Goal: Use online tool/utility: Utilize a website feature to perform a specific function

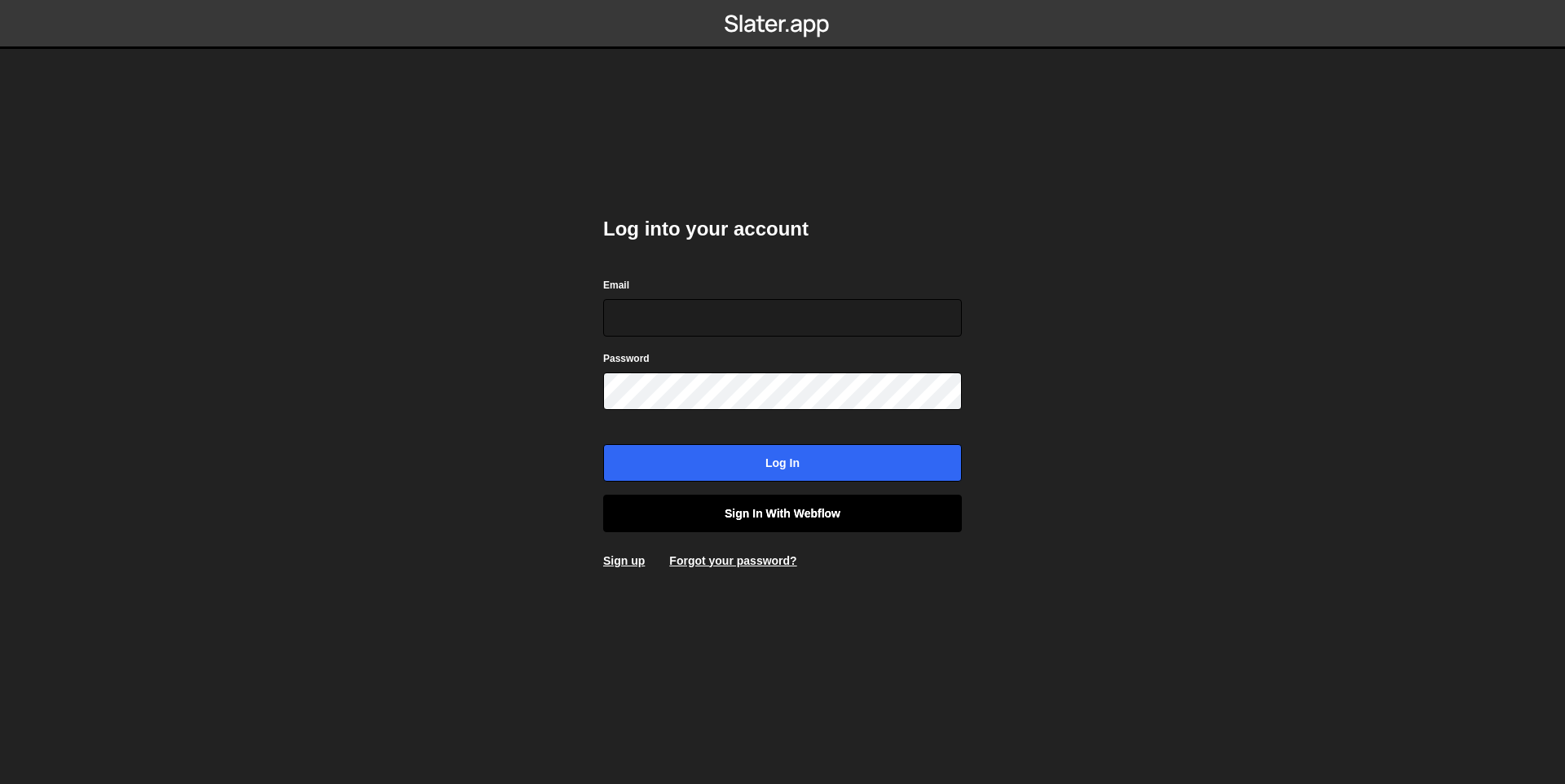
click at [777, 500] on link "Sign in with Webflow" at bounding box center [782, 514] width 358 height 38
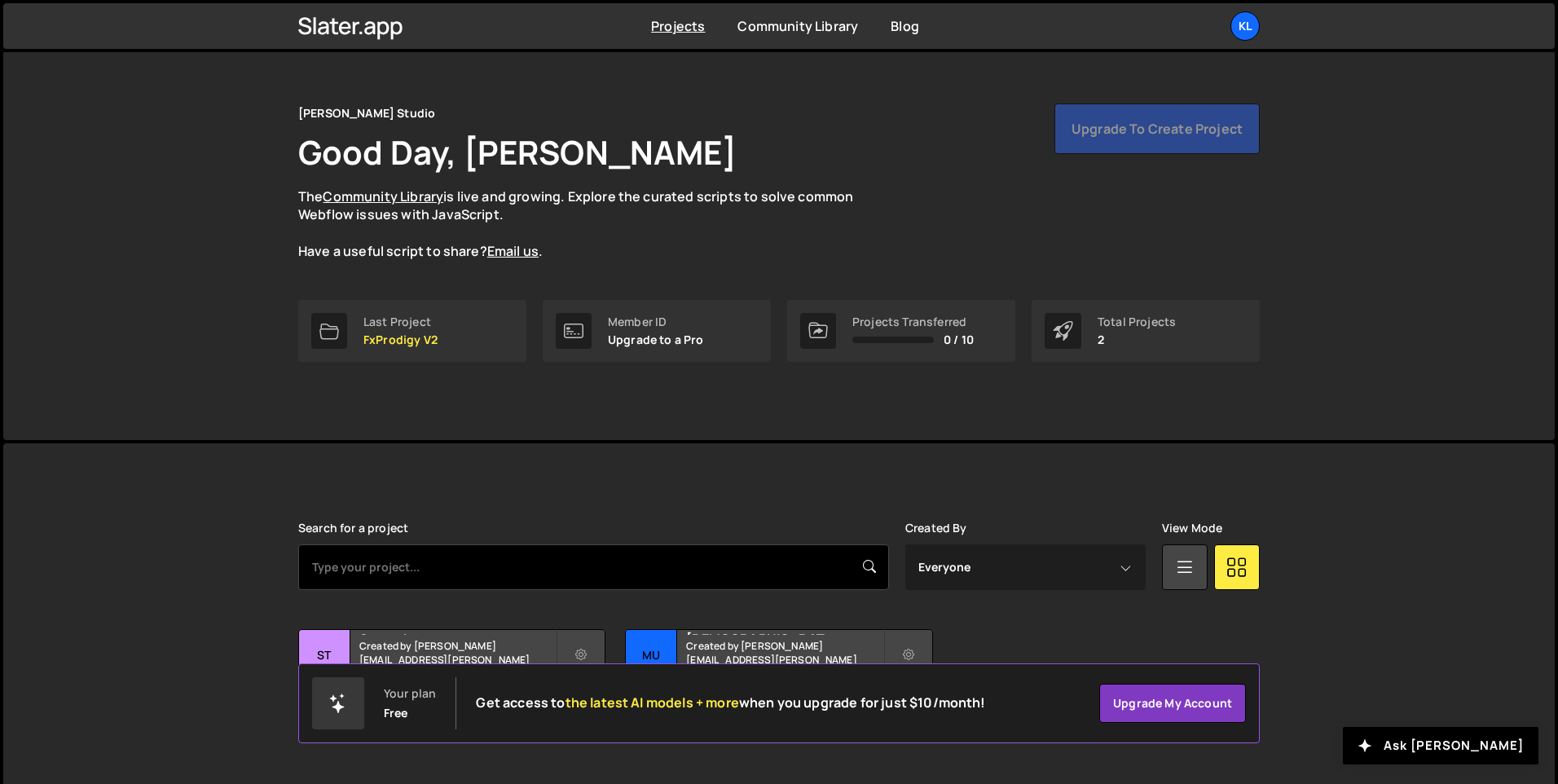
scroll to position [55, 0]
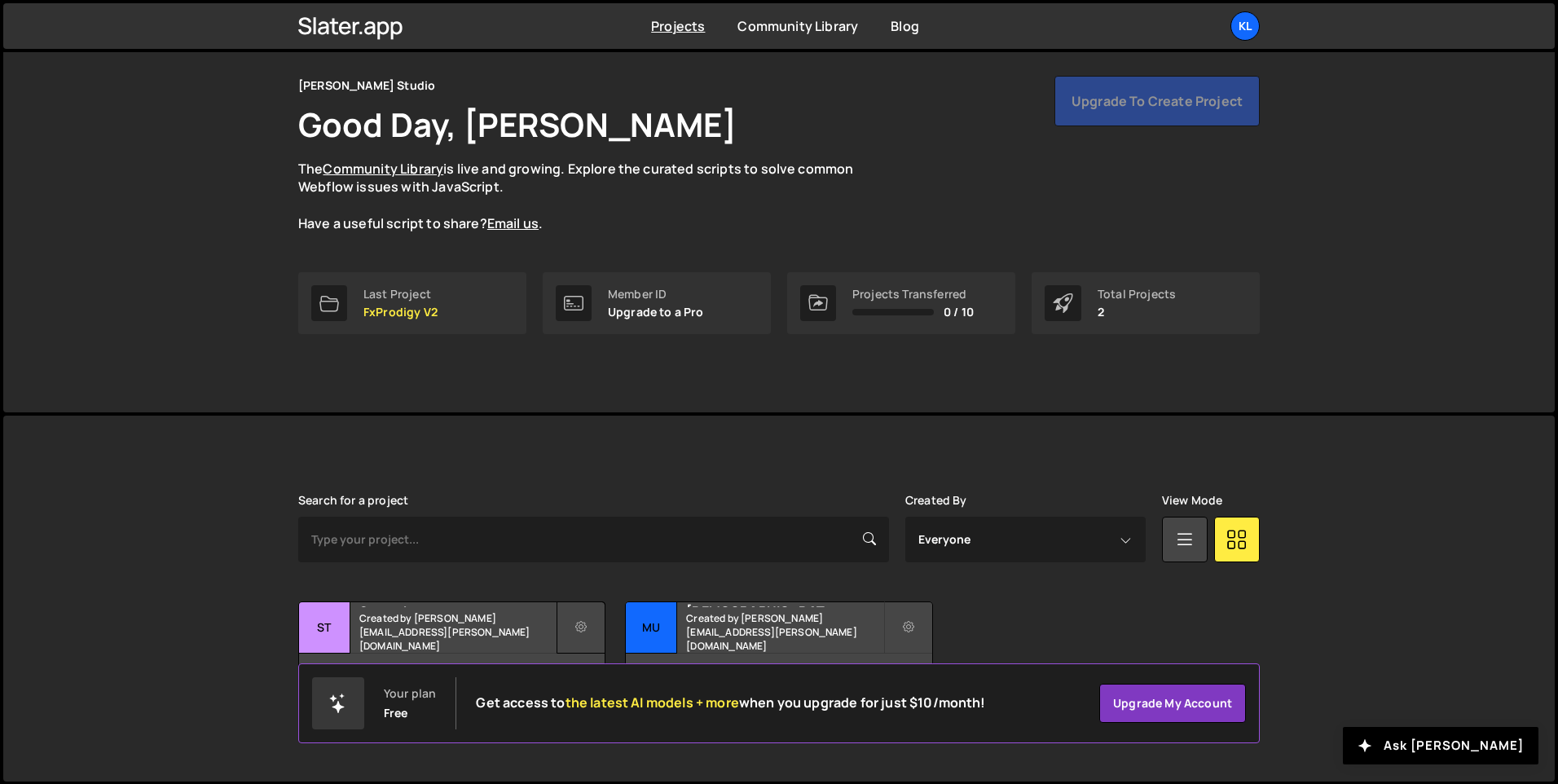
drag, startPoint x: 465, startPoint y: 633, endPoint x: 558, endPoint y: 619, distance: 94.0
click at [481, 608] on div "Statsnbet Created by clem.deodat@gmail.com" at bounding box center [451, 628] width 305 height 51
click at [472, 607] on h2 "Statsnbet" at bounding box center [457, 604] width 196 height 5
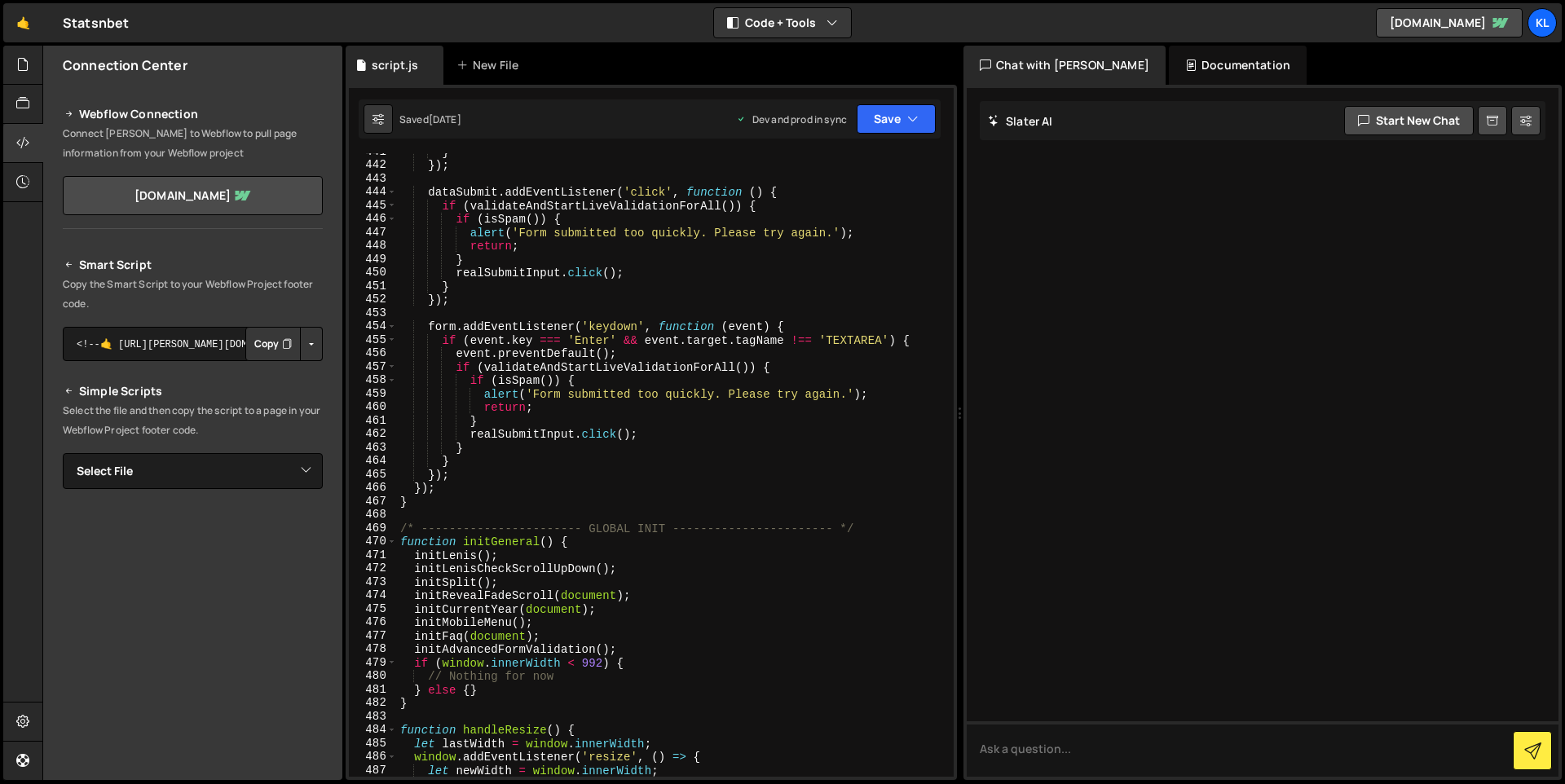
scroll to position [6178, 0]
type textarea "initLenis();"
click at [640, 551] on div "} }) ; dataSubmit . addEventListener ( 'click' , function ( ) { if ( validateAn…" at bounding box center [671, 477] width 550 height 664
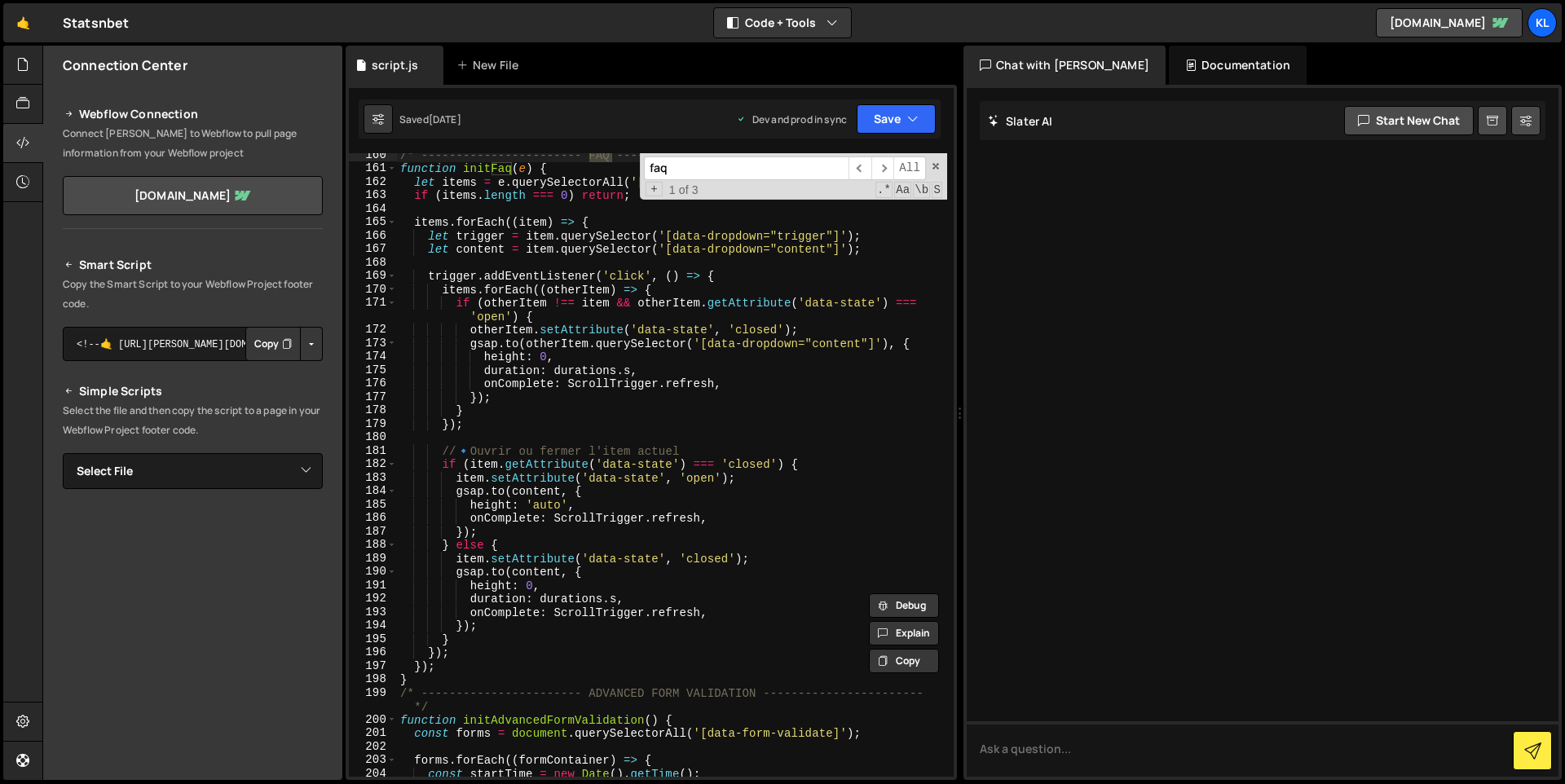
scroll to position [2211, 0]
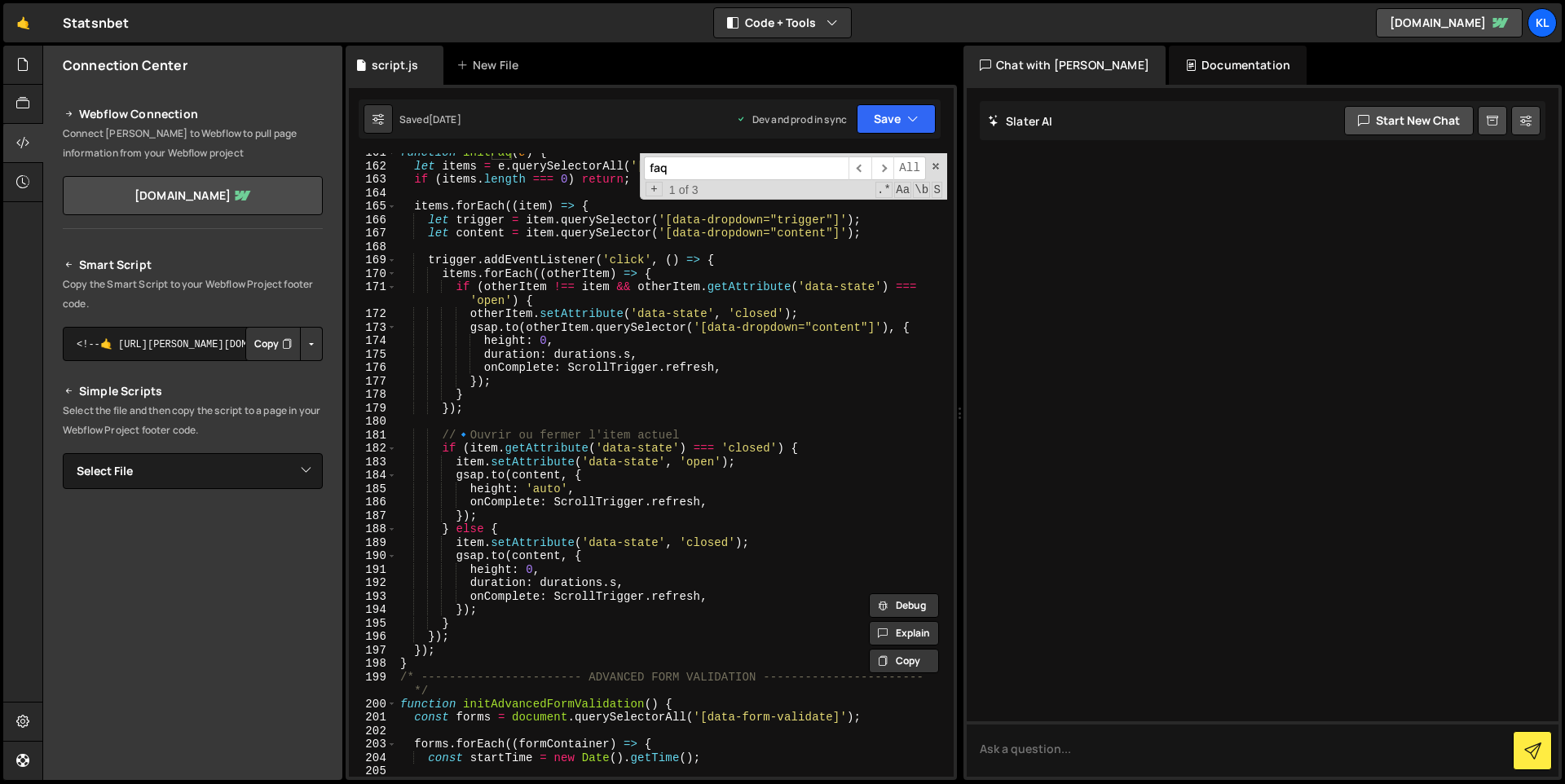
type input "faq"
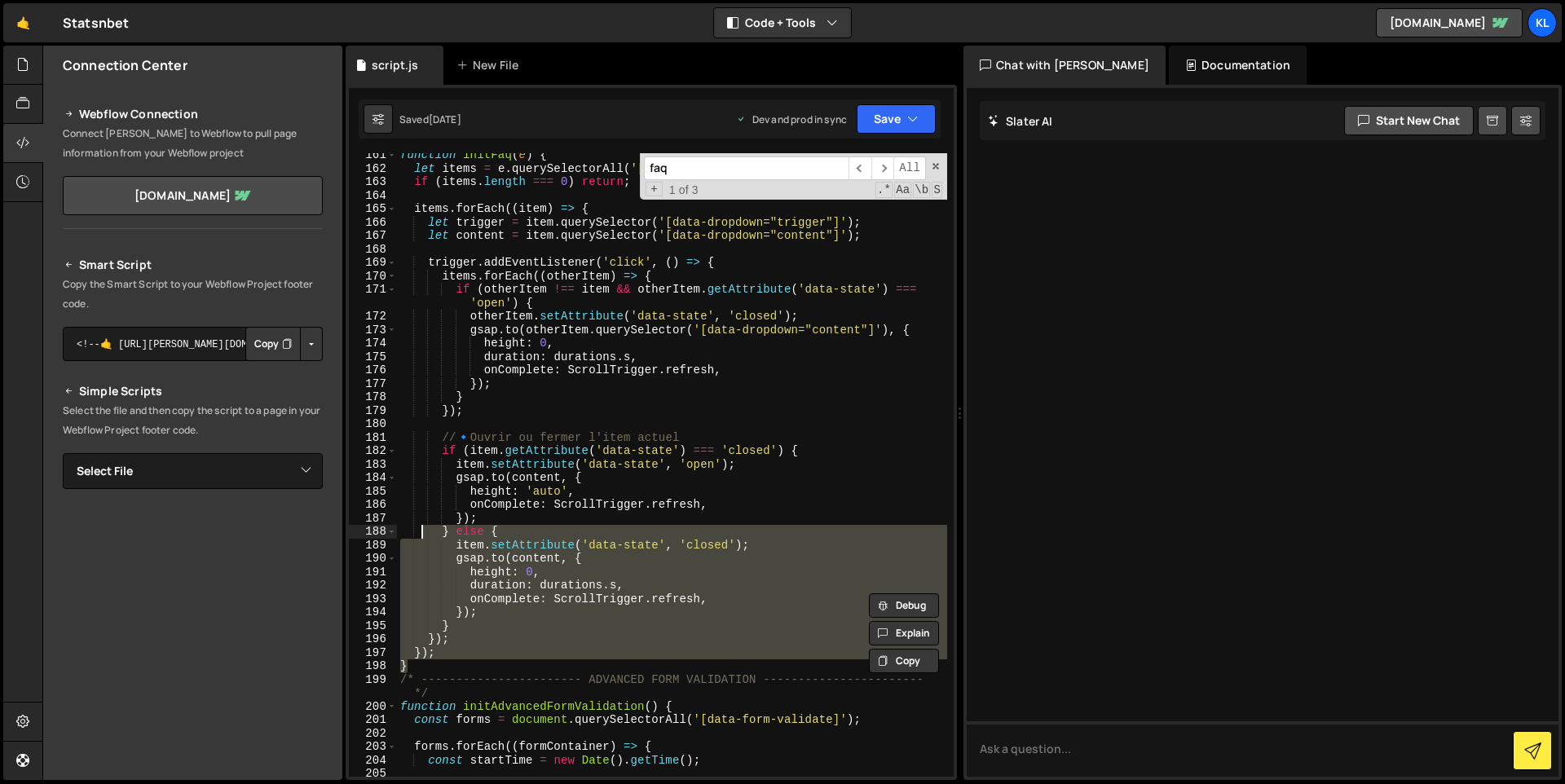
scroll to position [2124, 0]
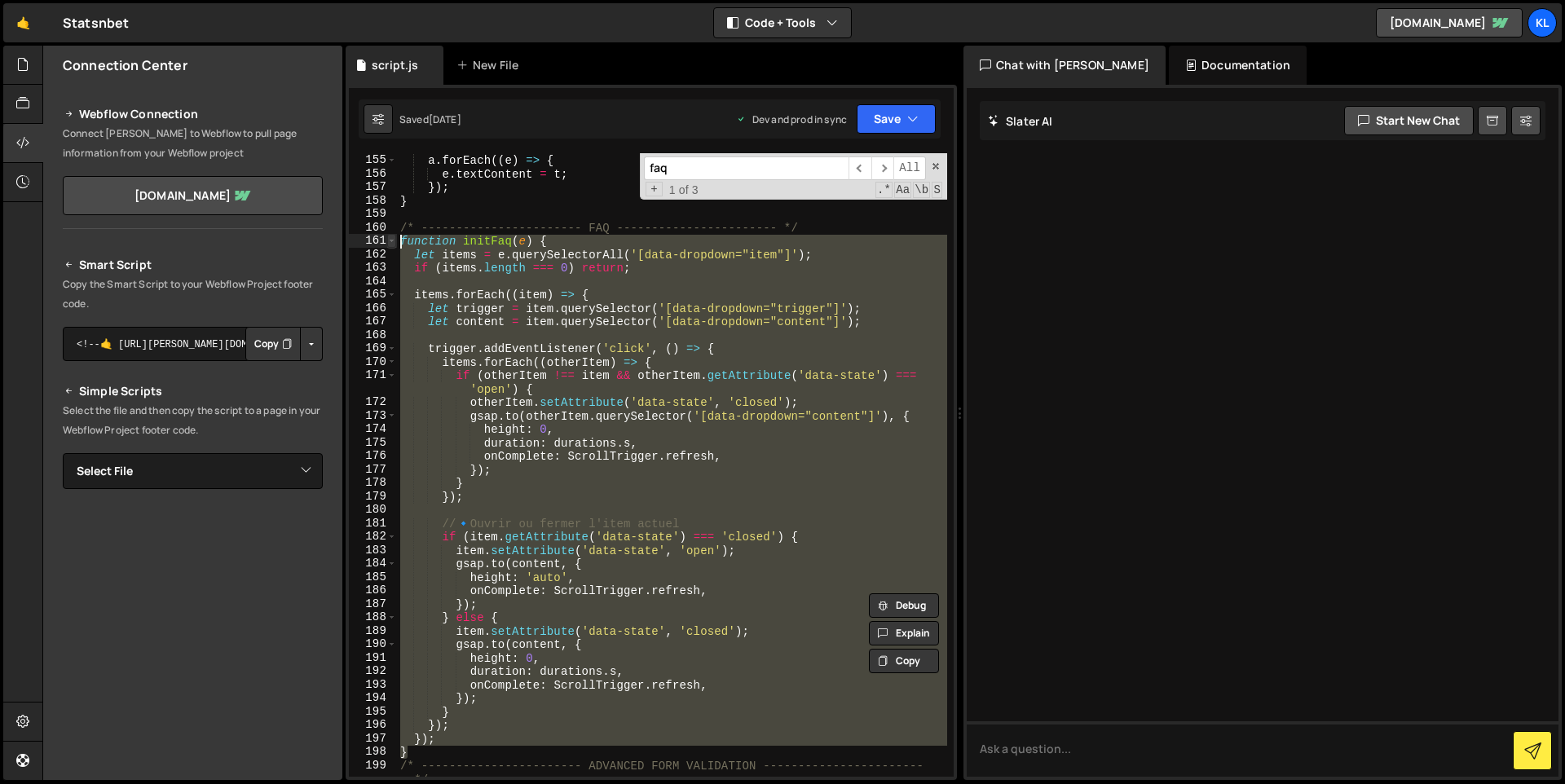
drag, startPoint x: 414, startPoint y: 666, endPoint x: 391, endPoint y: 237, distance: 429.6
click at [391, 237] on div "} 154 155 156 157 158 159 160 161 162 163 164 165 166 167 168 169 170 171 172 1…" at bounding box center [651, 465] width 604 height 623
type textarea "function initFaq(e) { let items = e.querySelectorAll('[data-dropdown="item"]');"
